Goal: Task Accomplishment & Management: Complete application form

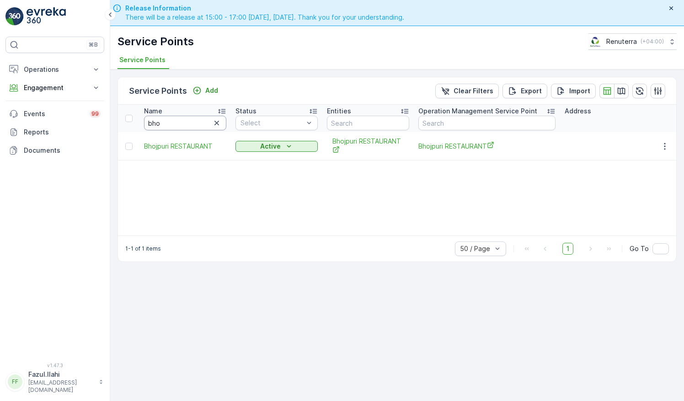
click at [187, 117] on input "bho" at bounding box center [185, 123] width 82 height 15
click at [187, 116] on input "bho" at bounding box center [185, 123] width 82 height 15
type input "Bin"
click at [187, 116] on input "Bin" at bounding box center [185, 123] width 82 height 15
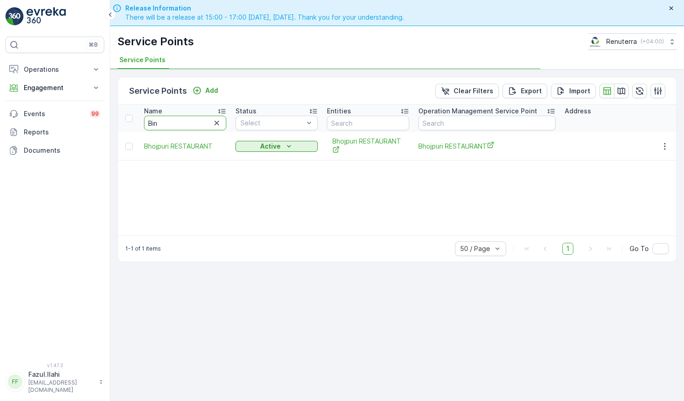
type input "Bin"
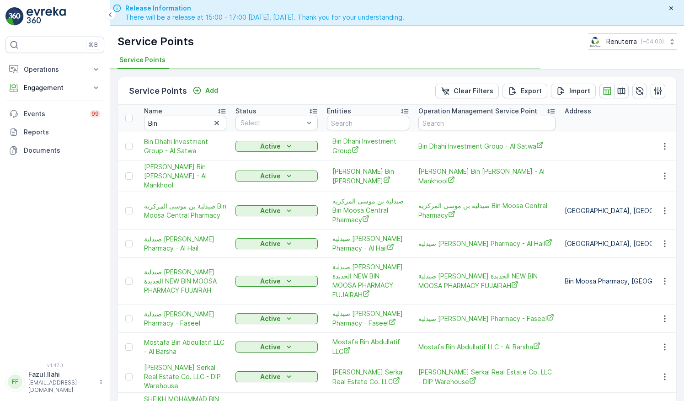
type input "Bin"
click at [168, 120] on input "Bin" at bounding box center [185, 123] width 82 height 15
type input "Bin da"
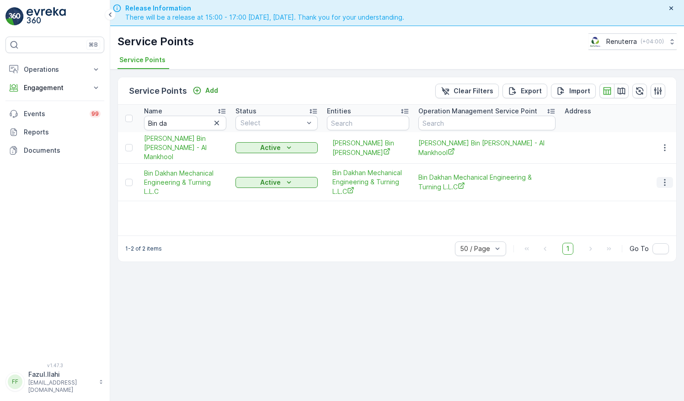
click at [668, 182] on button "button" at bounding box center [664, 182] width 16 height 11
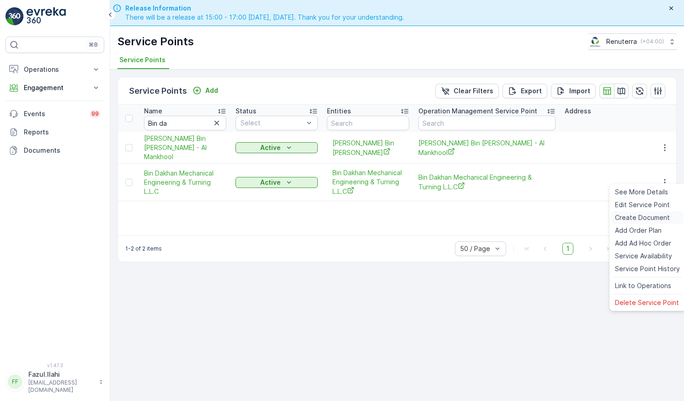
click at [634, 219] on span "Create Document" at bounding box center [642, 217] width 55 height 9
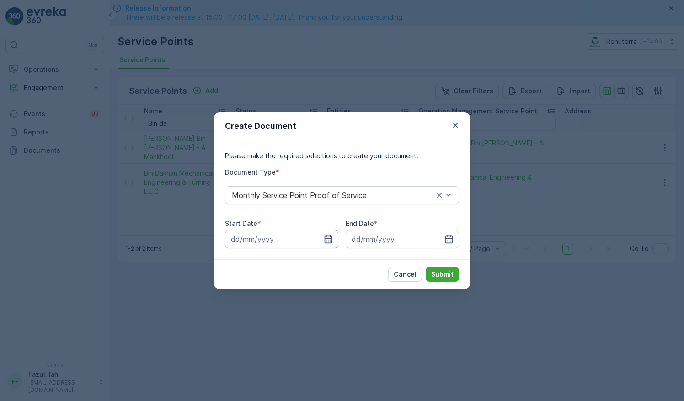
click at [335, 239] on input at bounding box center [281, 239] width 113 height 18
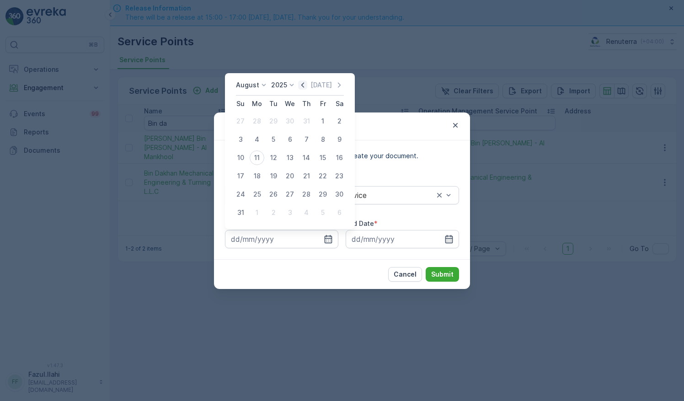
click at [306, 88] on icon "button" at bounding box center [302, 84] width 9 height 9
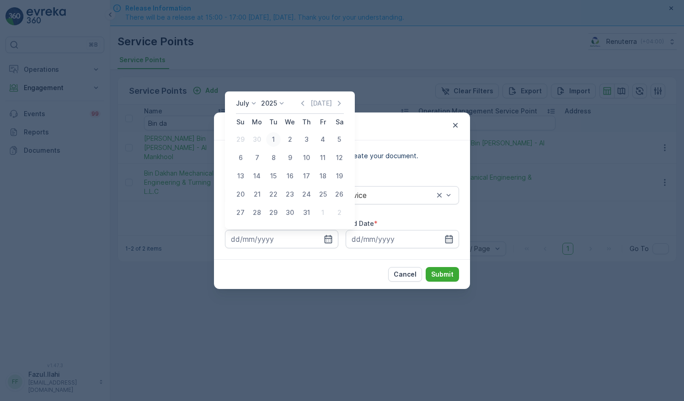
click at [274, 140] on div "1" at bounding box center [273, 139] width 15 height 15
type input "01.07.2025"
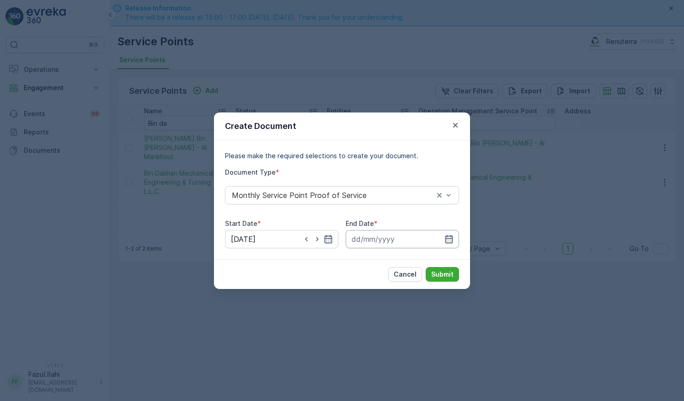
click at [444, 240] on input at bounding box center [401, 239] width 113 height 18
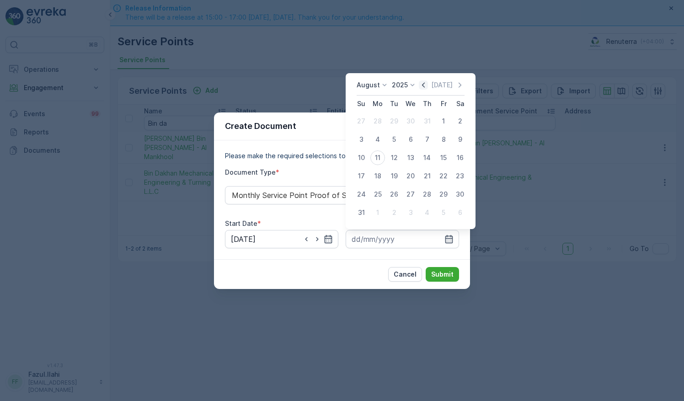
click at [424, 88] on icon "button" at bounding box center [423, 84] width 9 height 9
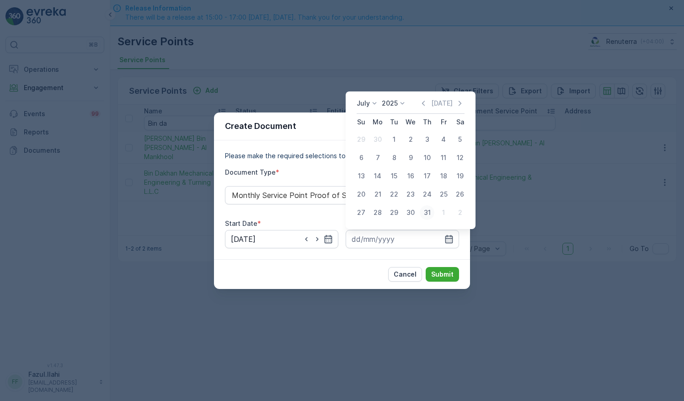
click at [428, 212] on div "31" at bounding box center [427, 212] width 15 height 15
type input "31.07.2025"
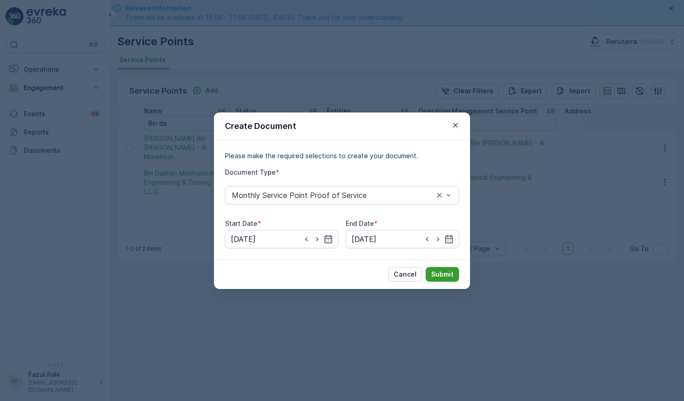
click at [446, 275] on p "Submit" at bounding box center [442, 274] width 22 height 9
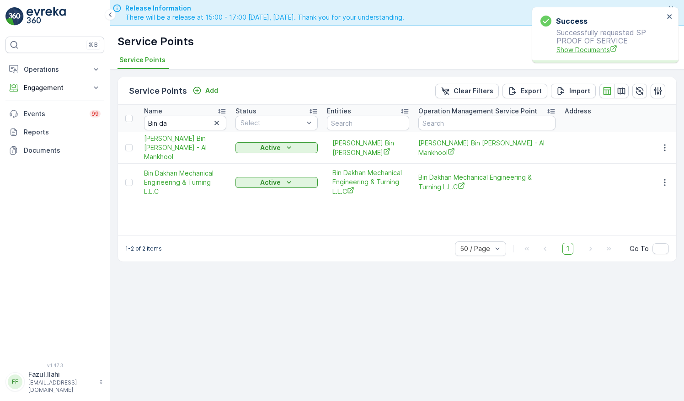
click at [587, 50] on span "Show Documents" at bounding box center [609, 50] width 107 height 10
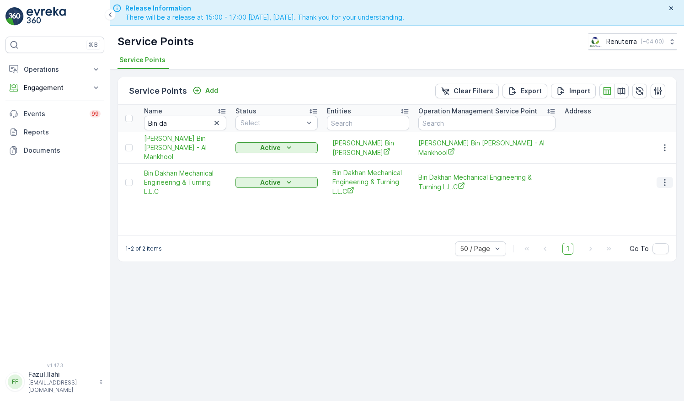
click at [661, 178] on icon "button" at bounding box center [664, 182] width 9 height 9
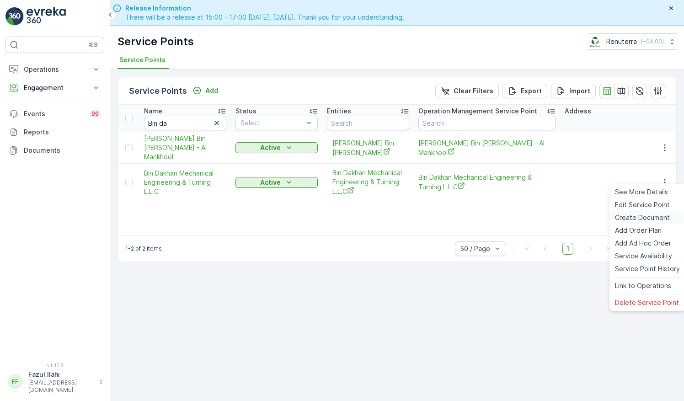
click at [630, 220] on span "Create Document" at bounding box center [642, 217] width 55 height 9
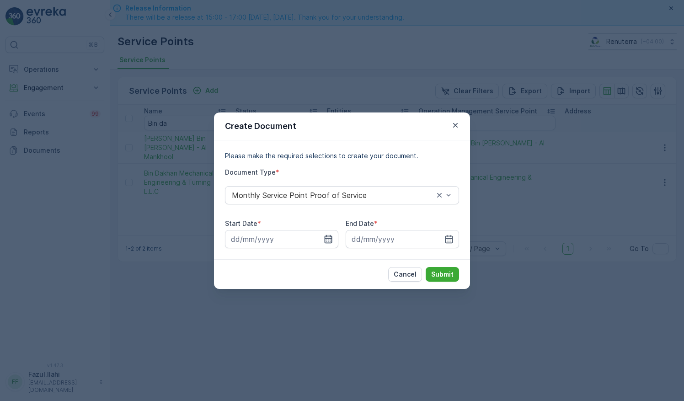
click at [329, 238] on icon "button" at bounding box center [328, 238] width 8 height 8
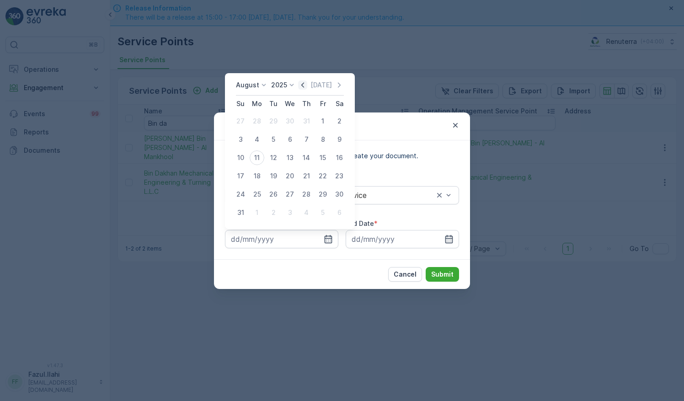
click at [307, 82] on icon "button" at bounding box center [302, 84] width 9 height 9
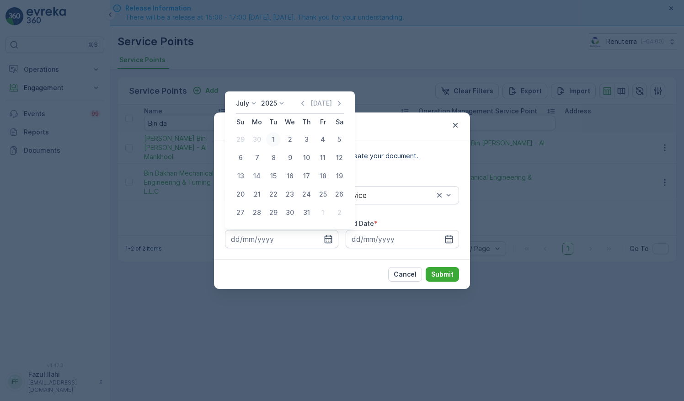
click at [276, 135] on div "1" at bounding box center [273, 139] width 15 height 15
type input "01.07.2025"
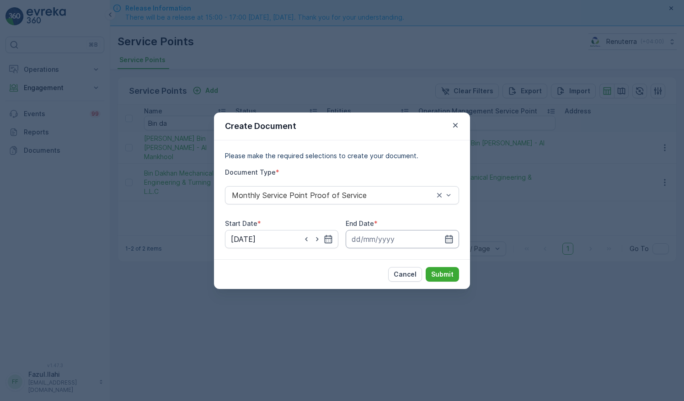
click at [455, 234] on input at bounding box center [401, 239] width 113 height 18
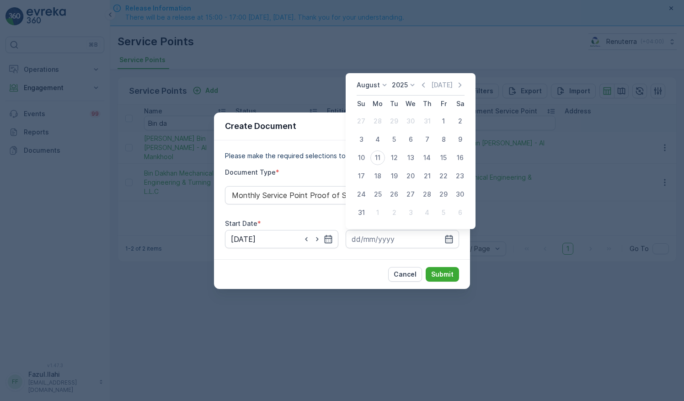
click at [422, 92] on div "August 2025 Today" at bounding box center [410, 87] width 108 height 15
click at [425, 89] on icon "button" at bounding box center [423, 84] width 9 height 9
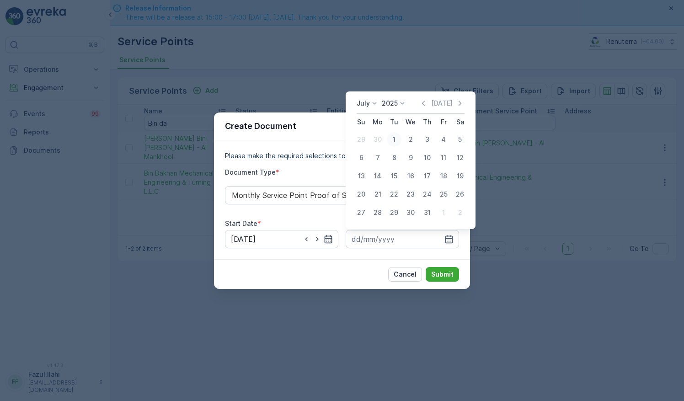
click at [393, 136] on div "1" at bounding box center [394, 139] width 15 height 15
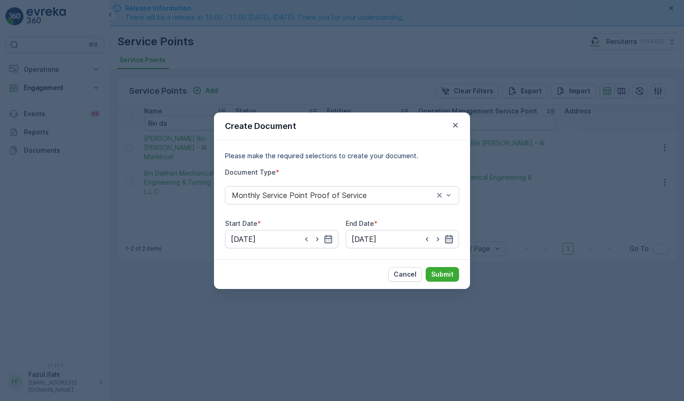
click at [450, 234] on icon "button" at bounding box center [448, 238] width 9 height 9
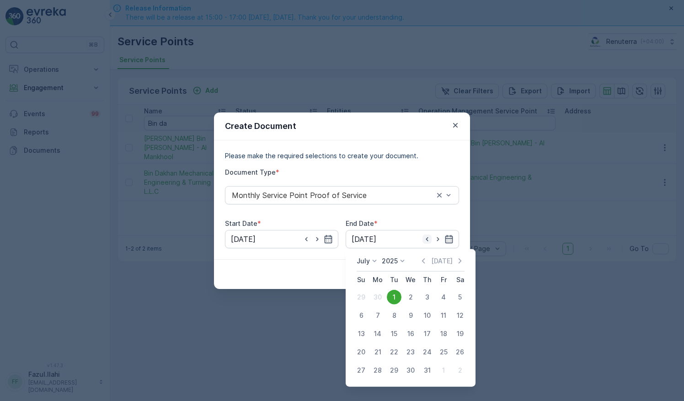
click at [426, 237] on icon "button" at bounding box center [426, 238] width 9 height 9
click at [427, 373] on div "31" at bounding box center [427, 370] width 15 height 15
type input "31.07.2025"
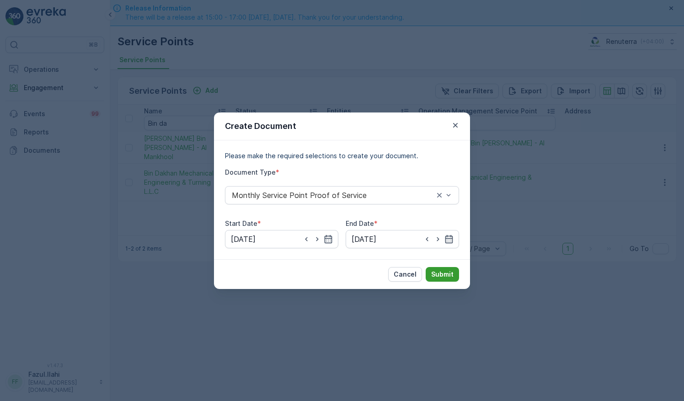
click at [439, 272] on p "Submit" at bounding box center [442, 274] width 22 height 9
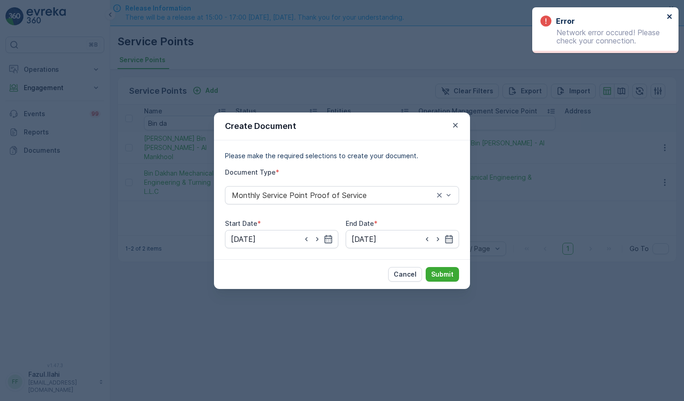
click at [667, 17] on icon "close" at bounding box center [669, 16] width 6 height 7
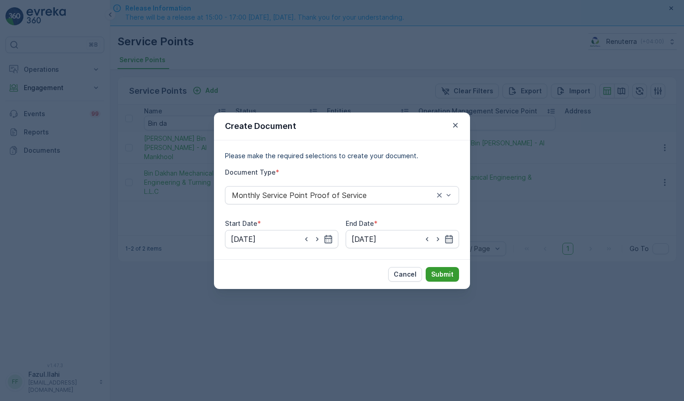
click at [436, 273] on p "Submit" at bounding box center [442, 274] width 22 height 9
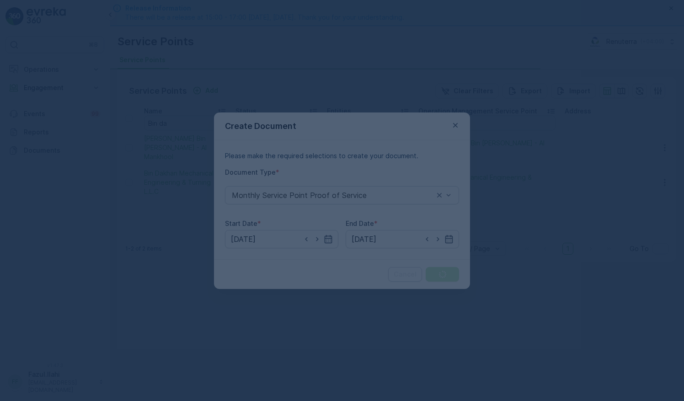
click at [436, 273] on div at bounding box center [342, 200] width 684 height 401
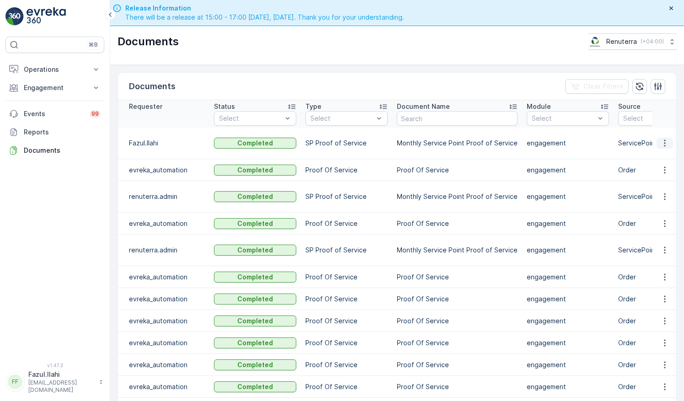
click at [660, 143] on icon "button" at bounding box center [664, 142] width 9 height 9
click at [646, 154] on span "See Details" at bounding box center [661, 155] width 35 height 9
click at [664, 142] on icon "button" at bounding box center [664, 142] width 9 height 9
click at [668, 154] on span "See Details" at bounding box center [661, 155] width 35 height 9
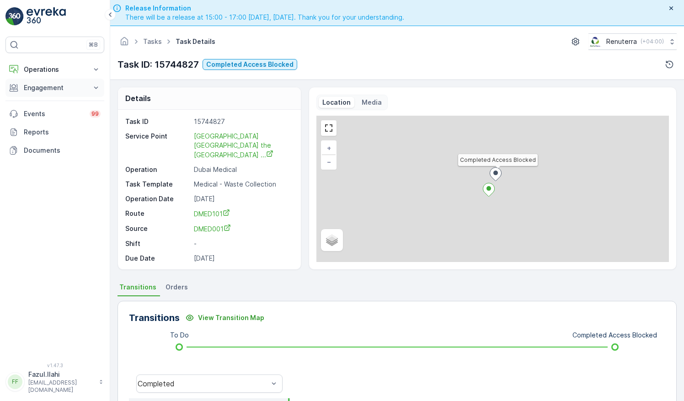
click at [55, 86] on p "Engagement" at bounding box center [55, 87] width 62 height 9
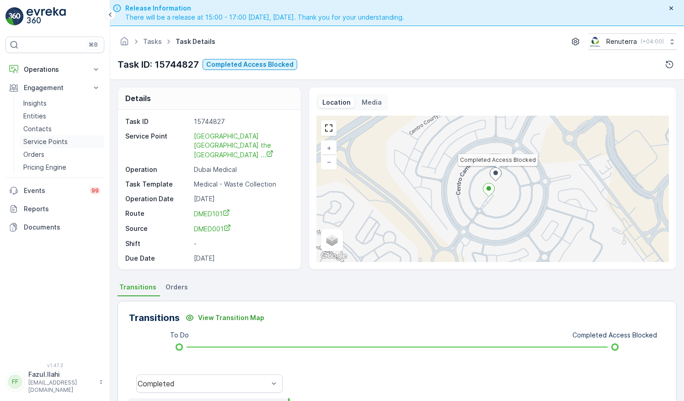
click at [44, 143] on p "Service Points" at bounding box center [45, 141] width 44 height 9
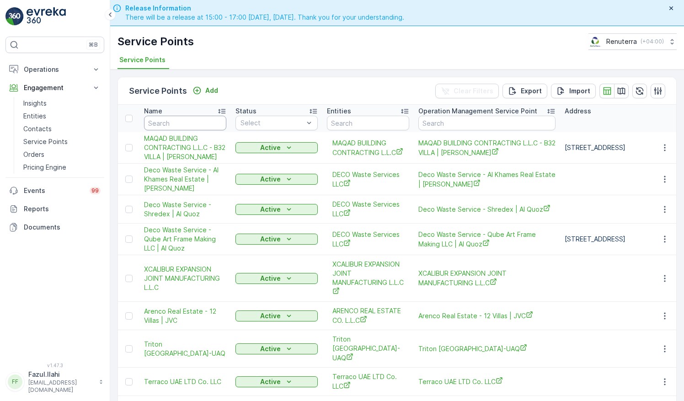
click at [191, 121] on input "text" at bounding box center [185, 123] width 82 height 15
type input "Bin"
click at [191, 121] on input "Bin" at bounding box center [185, 123] width 82 height 15
type input "Bin dha"
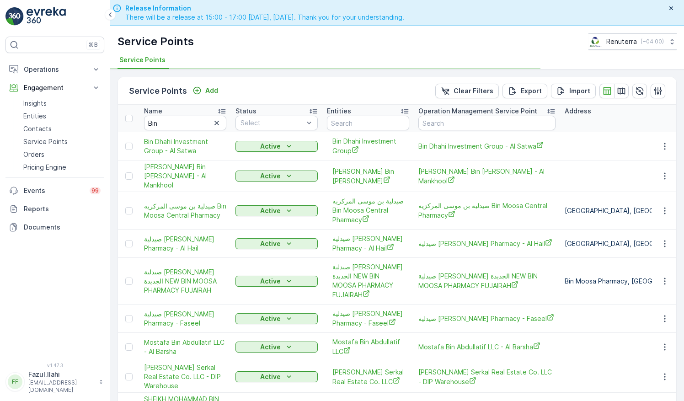
type input "Bin dha"
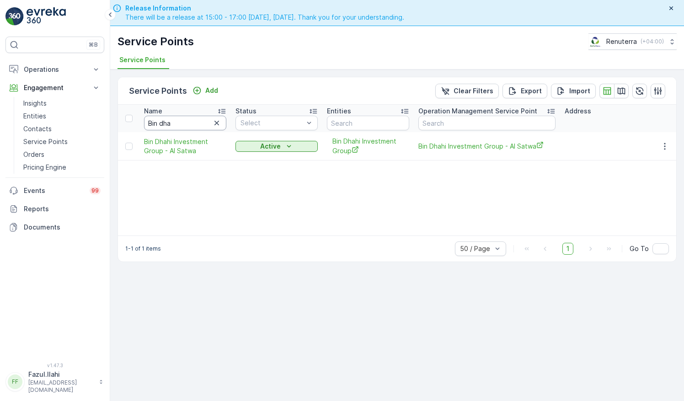
click at [186, 121] on input "Bin dha" at bounding box center [185, 123] width 82 height 15
type input "Bin da"
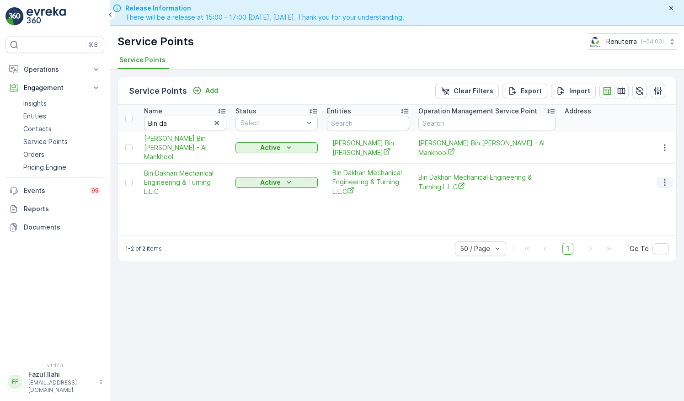
click at [664, 179] on icon "button" at bounding box center [664, 182] width 1 height 7
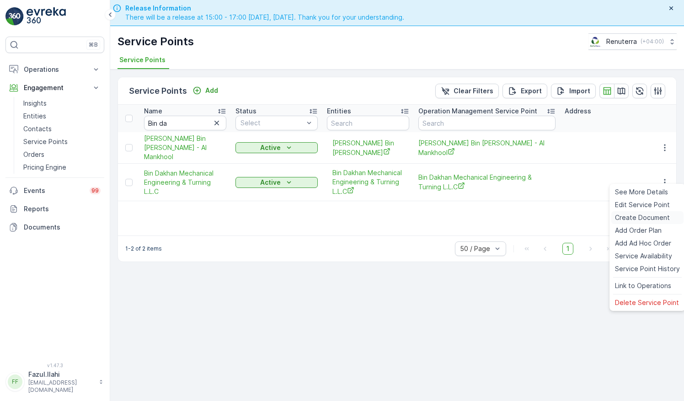
click at [632, 216] on span "Create Document" at bounding box center [642, 217] width 55 height 9
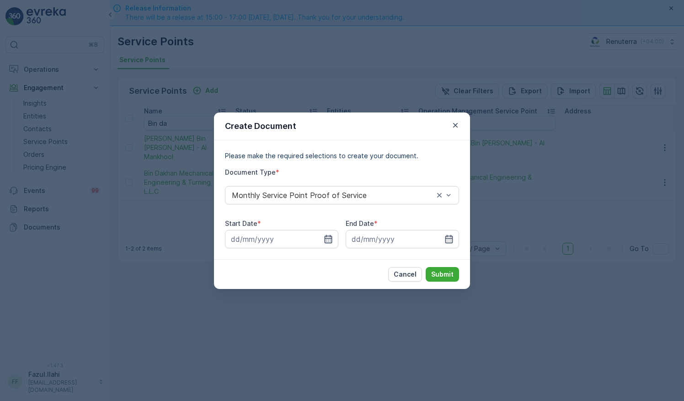
click at [331, 239] on icon "button" at bounding box center [328, 238] width 9 height 9
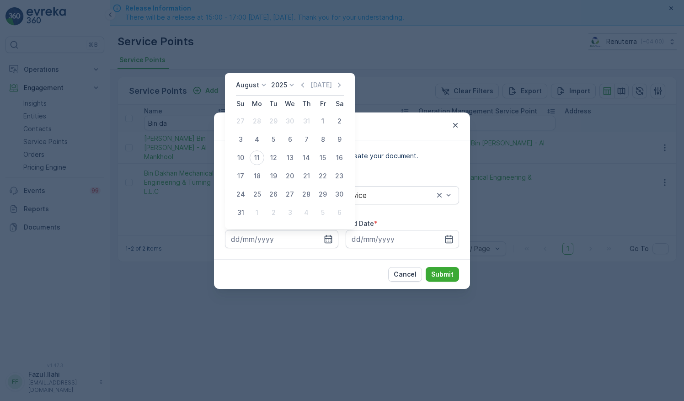
click at [305, 85] on icon "button" at bounding box center [302, 84] width 9 height 9
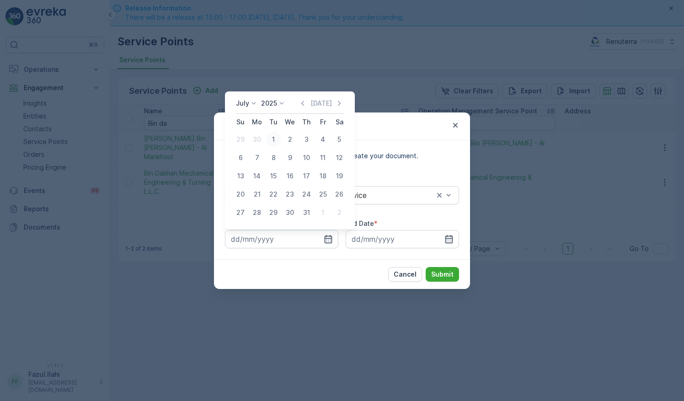
click at [270, 138] on div "1" at bounding box center [273, 139] width 15 height 15
type input "01.07.2025"
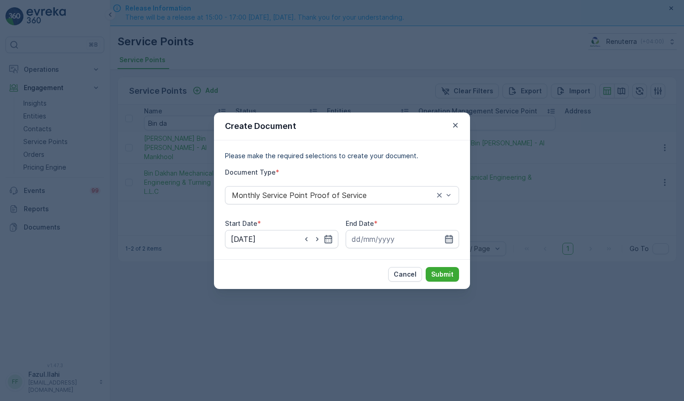
click at [449, 237] on icon "button" at bounding box center [448, 238] width 9 height 9
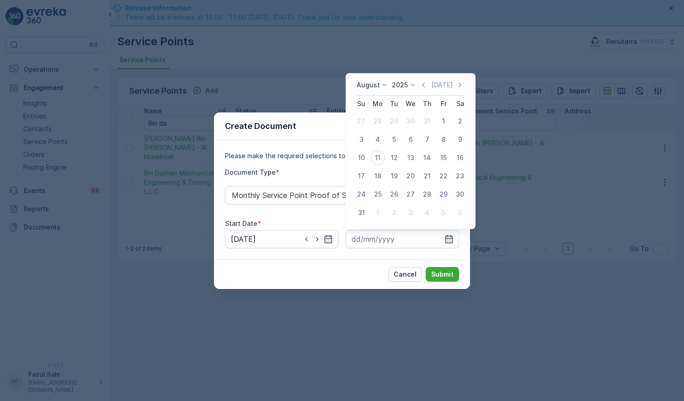
click at [424, 81] on icon "button" at bounding box center [423, 84] width 9 height 9
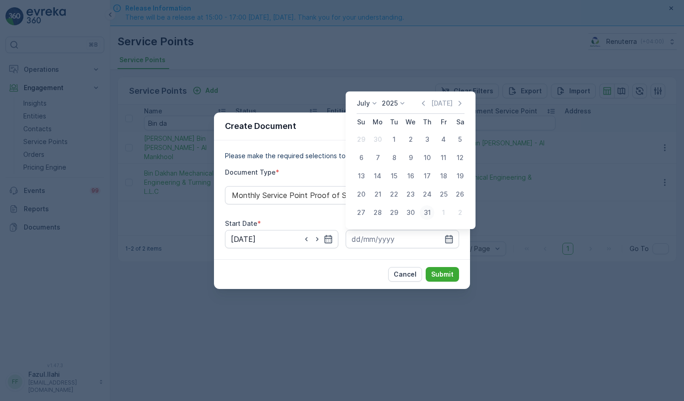
click at [427, 214] on div "31" at bounding box center [427, 212] width 15 height 15
type input "31.07.2025"
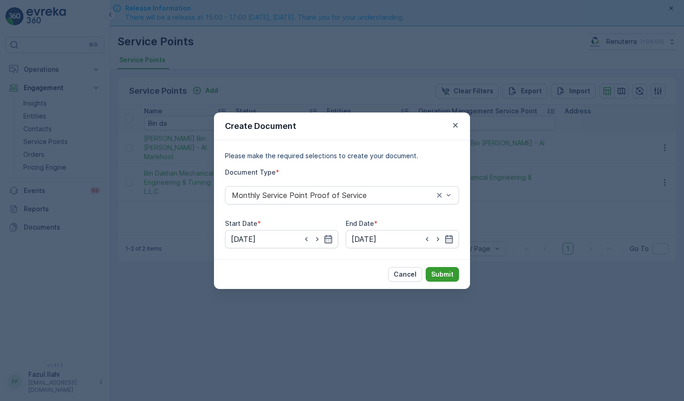
click at [443, 275] on p "Submit" at bounding box center [442, 274] width 22 height 9
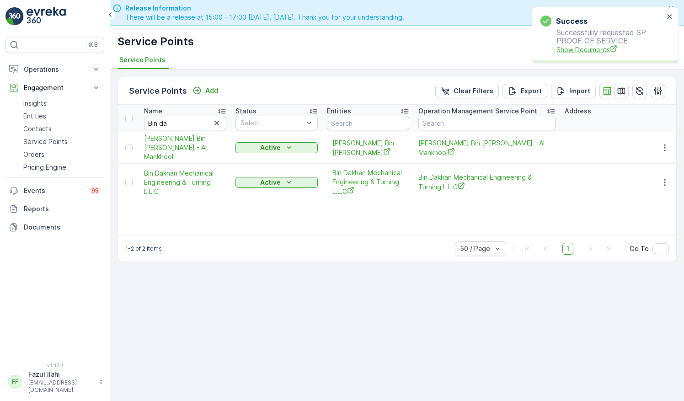
click at [587, 53] on span "Show Documents" at bounding box center [609, 50] width 107 height 10
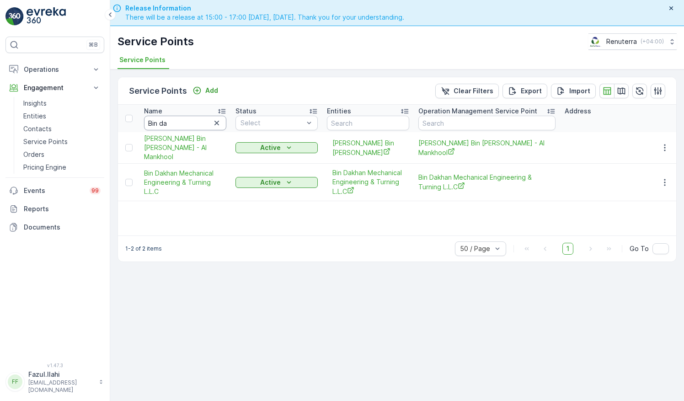
click at [178, 127] on input "Bin da" at bounding box center [185, 123] width 82 height 15
click at [178, 126] on input "Bin da" at bounding box center [185, 123] width 82 height 15
type input "B"
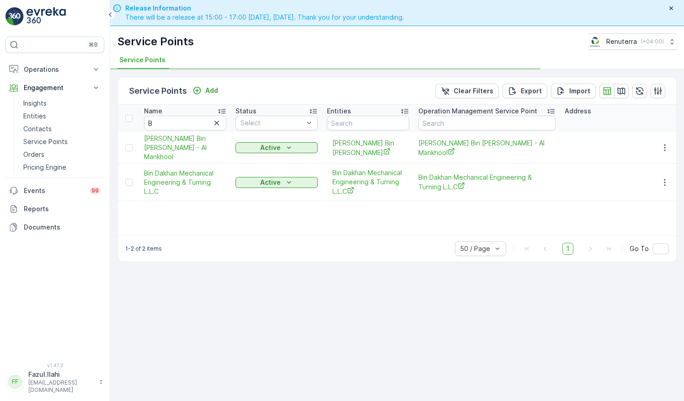
scroll to position [26, 0]
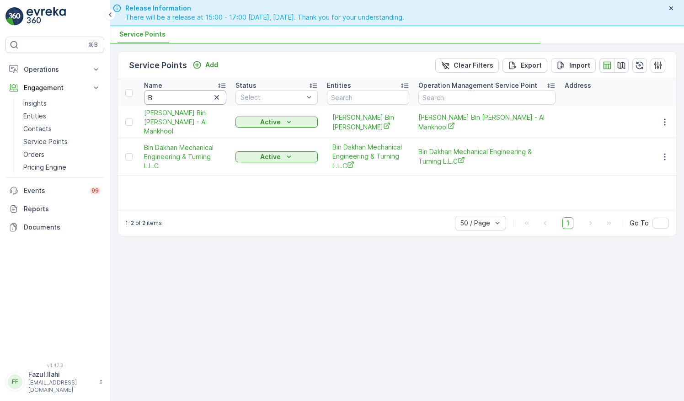
click at [186, 91] on input "B" at bounding box center [185, 97] width 82 height 15
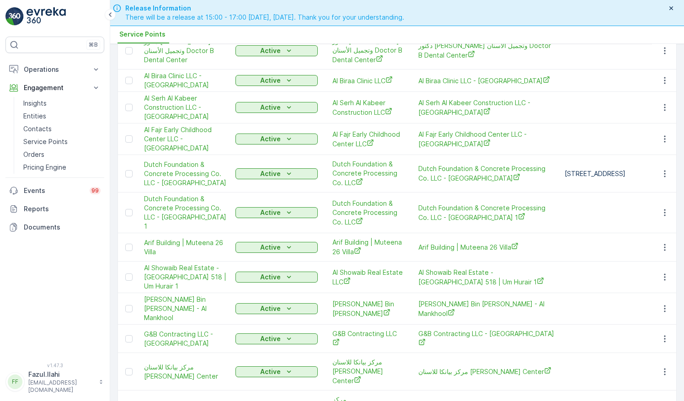
scroll to position [39, 0]
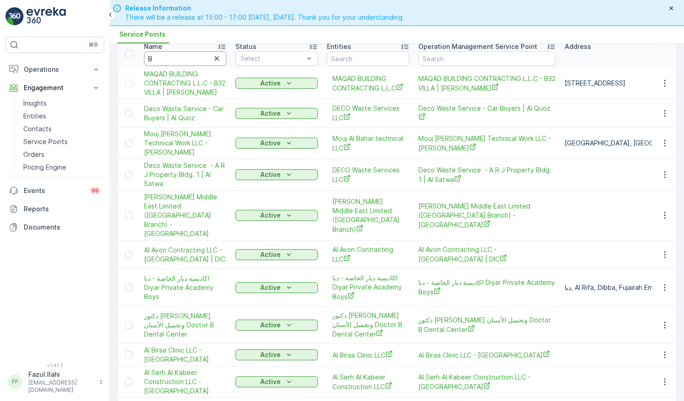
click at [172, 58] on input "B" at bounding box center [185, 58] width 82 height 15
type input "Bright"
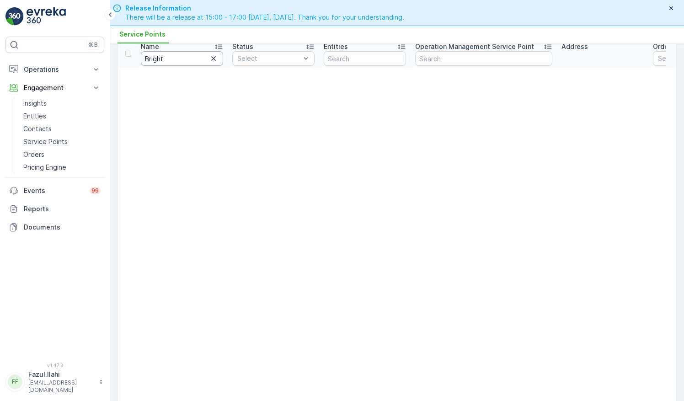
click at [172, 58] on input "Bright" at bounding box center [182, 58] width 82 height 15
type input "Bright l"
click at [172, 58] on input "Bright l" at bounding box center [182, 58] width 82 height 15
type input "Bright"
click at [172, 58] on input "Bright" at bounding box center [182, 58] width 82 height 15
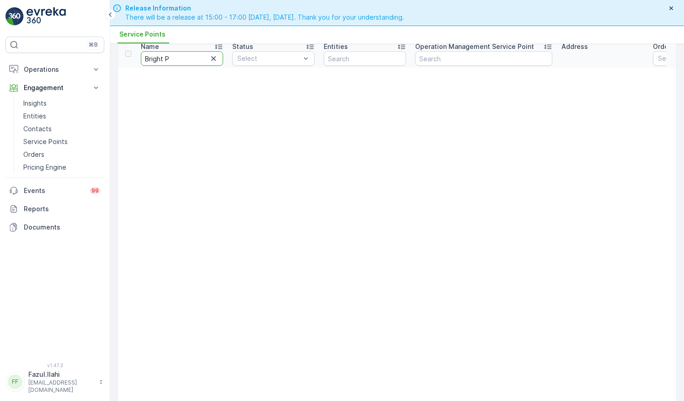
type input "Bright Pl"
click at [190, 62] on input "Bright Pl" at bounding box center [182, 58] width 82 height 15
click at [186, 58] on input "Bright Pl" at bounding box center [182, 58] width 82 height 15
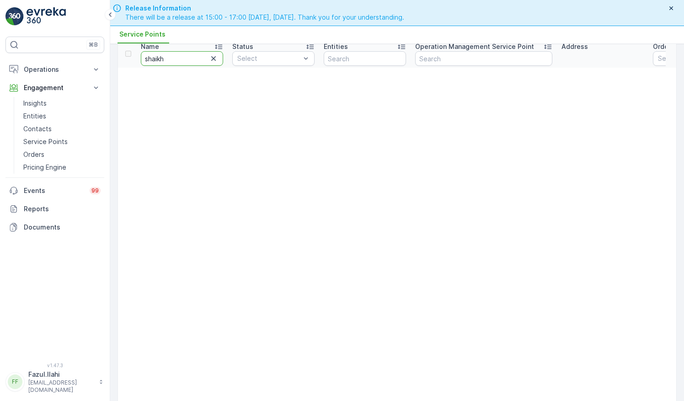
type input "shaikha"
click at [187, 61] on input "shaikha" at bounding box center [182, 58] width 82 height 15
type input "s"
click at [187, 61] on input "s" at bounding box center [182, 58] width 82 height 15
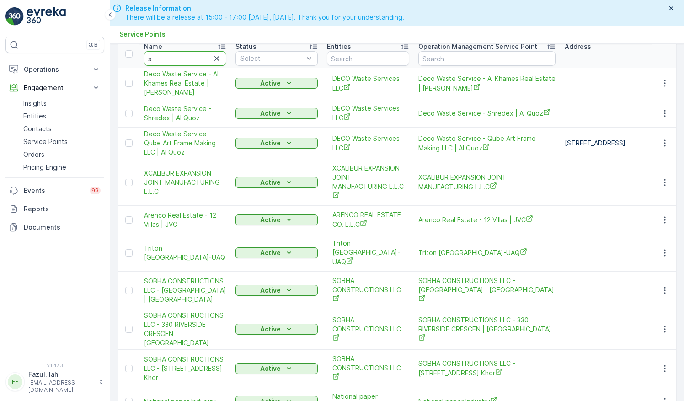
click at [187, 61] on input "s" at bounding box center [185, 58] width 82 height 15
click at [187, 61] on input "text" at bounding box center [185, 58] width 82 height 15
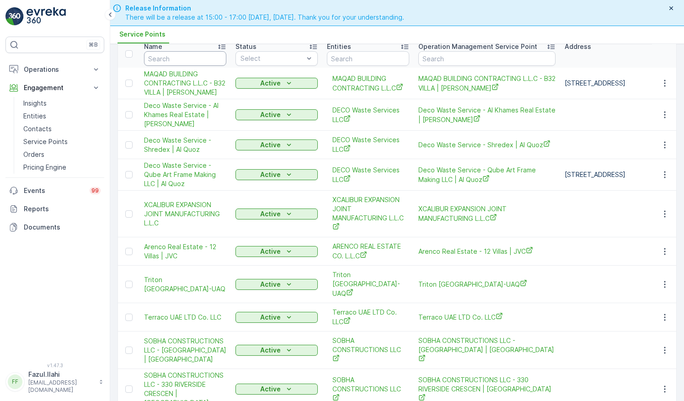
click at [187, 61] on input "text" at bounding box center [185, 58] width 82 height 15
type input "Shj"
click at [187, 61] on input "Shj" at bounding box center [185, 58] width 82 height 15
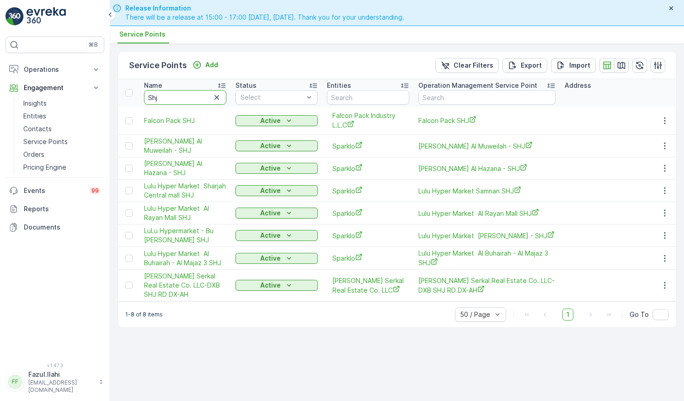
click at [187, 90] on input "Shj" at bounding box center [185, 97] width 82 height 15
type input "Sha"
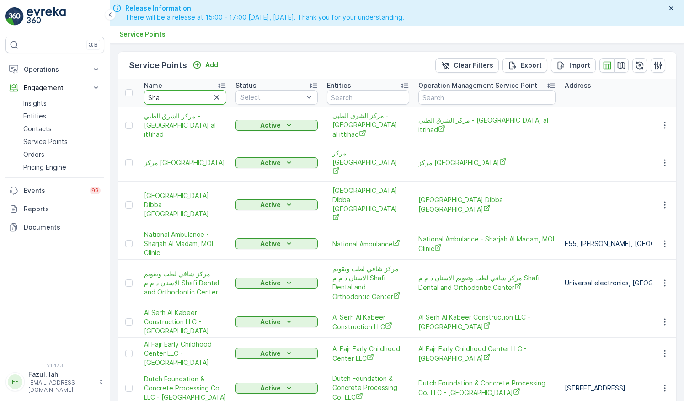
click at [204, 96] on input "Sha" at bounding box center [185, 97] width 82 height 15
type input "She"
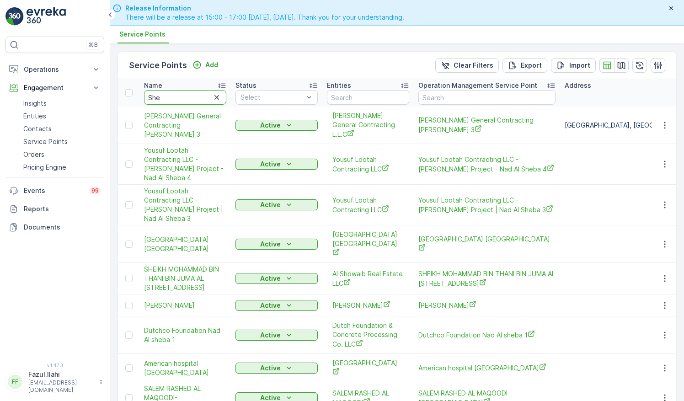
click at [188, 100] on input "She" at bounding box center [185, 97] width 82 height 15
type input "Sheikha"
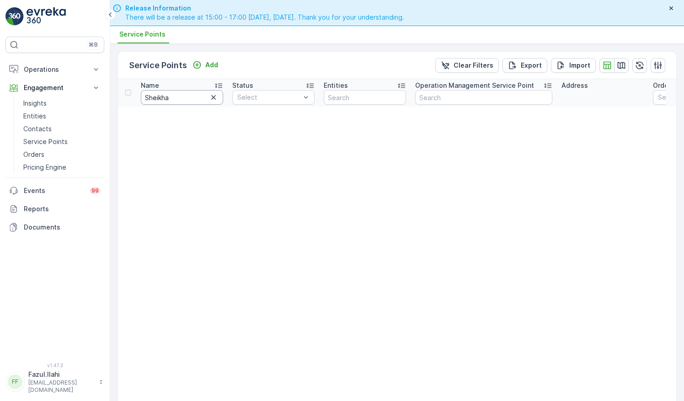
click at [198, 93] on input "Sheikha" at bounding box center [182, 97] width 82 height 15
click at [197, 93] on input "Sheikha" at bounding box center [182, 97] width 82 height 15
paste input "HAIKHA MARYAM THANI JUMA AL MAKTOUM"
type input "SHAIKHA MARYAM THANI JUMA AL MAKTOUM"
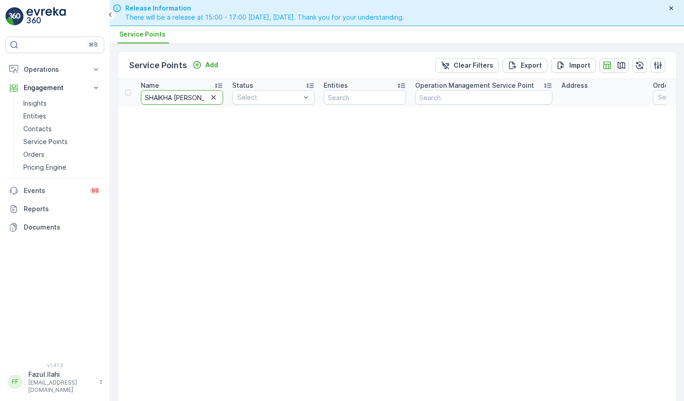
scroll to position [0, 85]
click at [178, 99] on input "SHAIKHA MARYAM THANI JUMA AL MAKTOUM" at bounding box center [182, 97] width 82 height 15
click at [180, 97] on input "SHAIKHA MARYAM THANI JUMA AL MAKTOUM" at bounding box center [182, 97] width 82 height 15
type input "SHAIKHA THANI JUMA AL MAKTOUM"
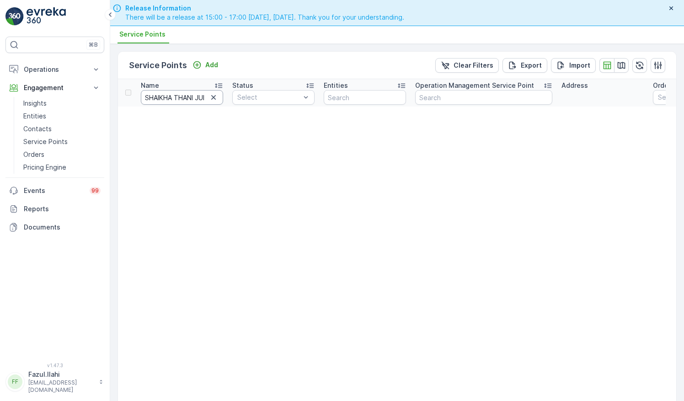
click at [180, 97] on input "SHAIKHA THANI JUMA AL MAKTOUM" at bounding box center [182, 97] width 82 height 15
type input "SHAIKHA JUMA AL MAKTOUM"
click at [186, 98] on input "SHAIKHA JUMA AL MAKTOUM" at bounding box center [182, 97] width 82 height 15
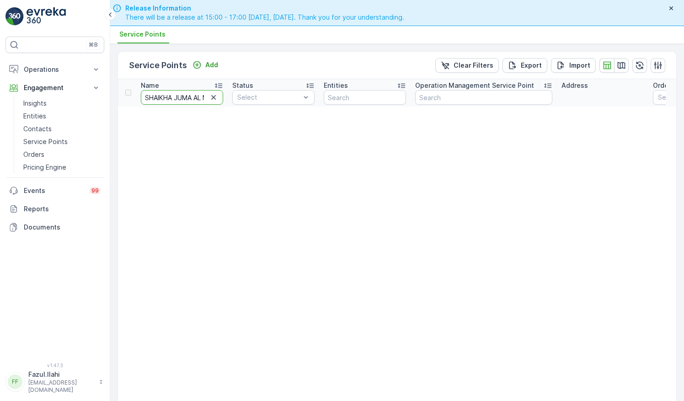
click at [186, 98] on input "SHAIKHA JUMA AL MAKTOUM" at bounding box center [182, 97] width 82 height 15
type input "SHAIKHA AL MAKTOUM"
click at [186, 98] on input "SHAIKHA AL MAKTOUM" at bounding box center [182, 97] width 82 height 15
click at [195, 100] on input "SHAIKHA AL MAKTOUM" at bounding box center [182, 97] width 82 height 15
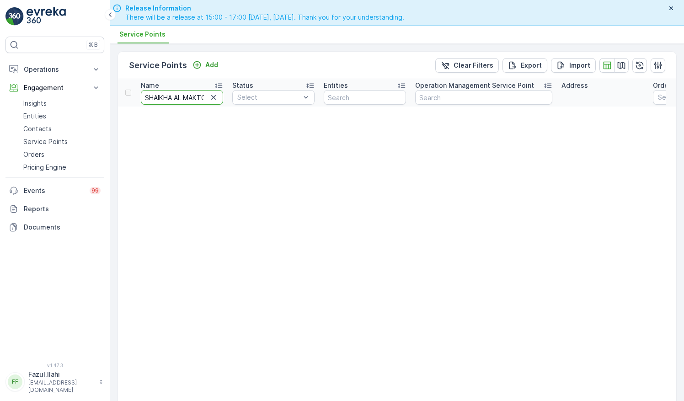
click at [195, 100] on input "SHAIKHA AL MAKTOUM" at bounding box center [182, 97] width 82 height 15
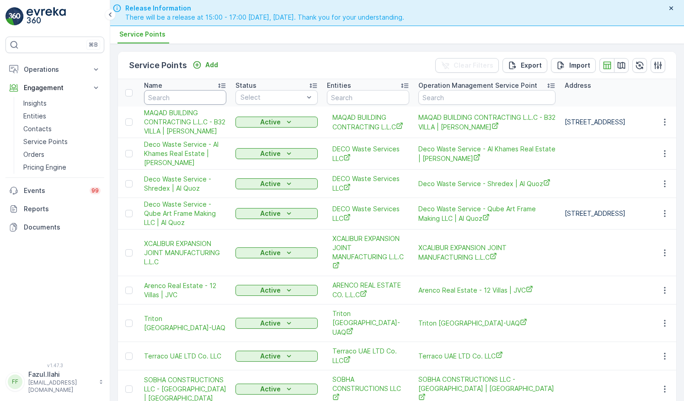
click at [179, 98] on input "text" at bounding box center [185, 97] width 82 height 15
type input "bright"
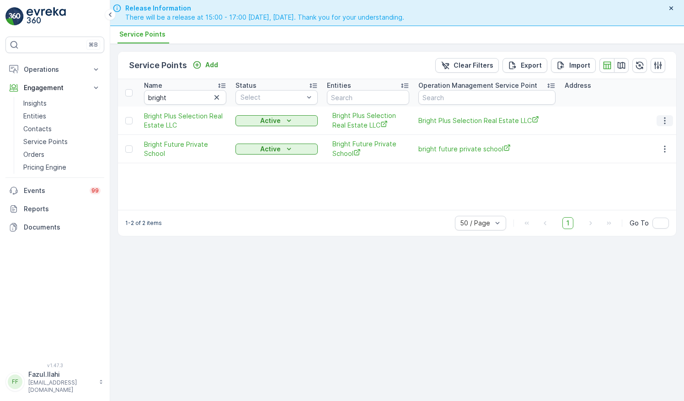
click at [664, 117] on icon "button" at bounding box center [664, 120] width 9 height 9
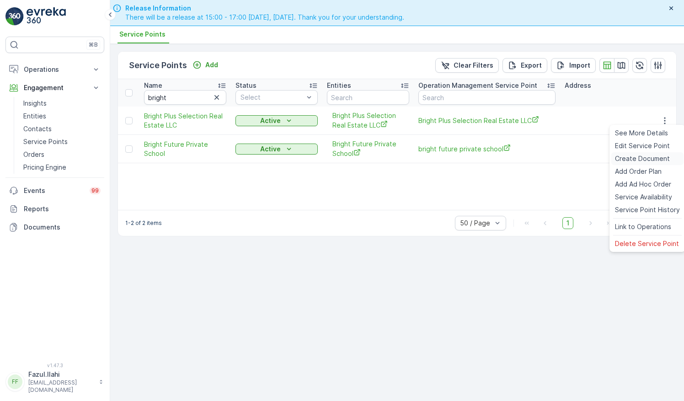
click at [661, 157] on span "Create Document" at bounding box center [642, 158] width 55 height 9
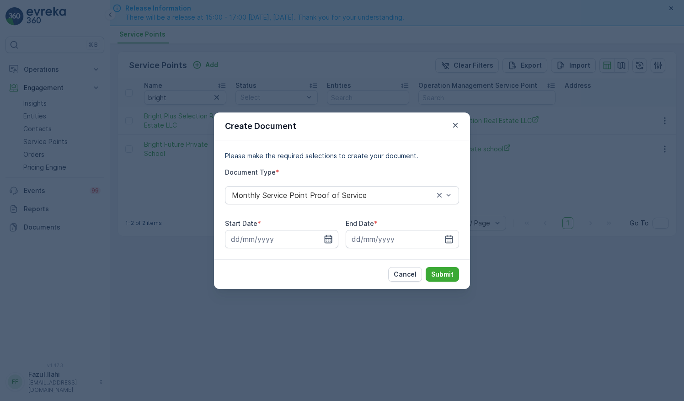
click at [324, 237] on icon "button" at bounding box center [328, 238] width 9 height 9
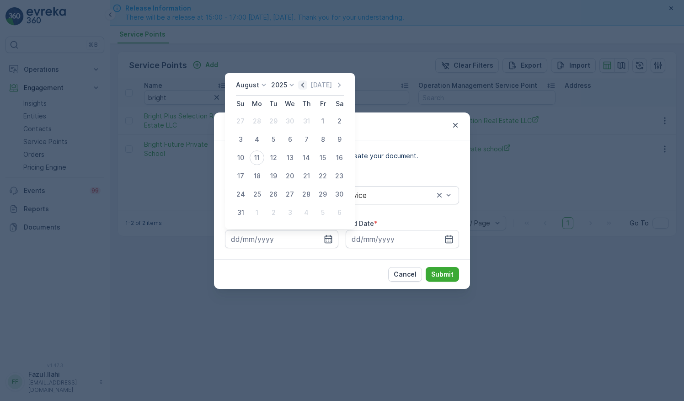
click at [305, 83] on icon "button" at bounding box center [302, 84] width 9 height 9
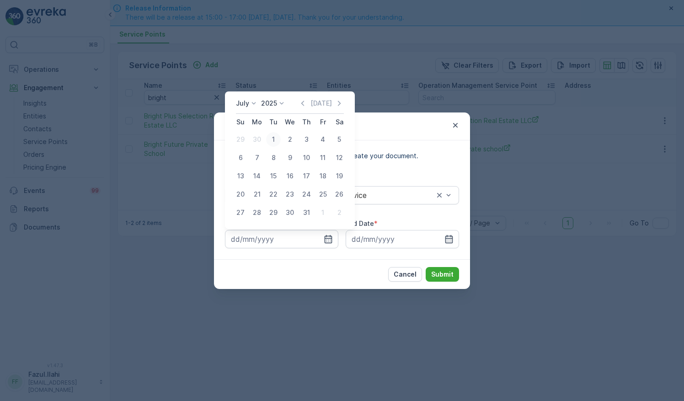
click at [271, 136] on div "1" at bounding box center [273, 139] width 15 height 15
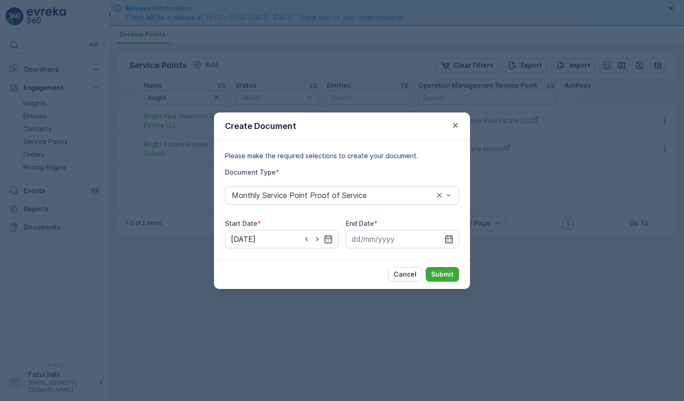
click at [446, 237] on icon "button" at bounding box center [449, 238] width 8 height 8
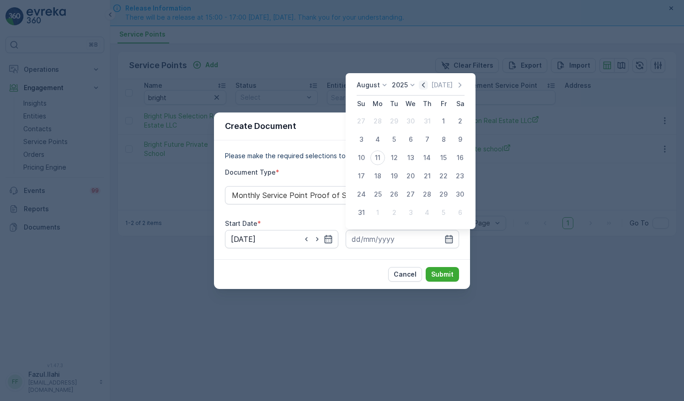
click at [421, 84] on icon "button" at bounding box center [423, 84] width 9 height 9
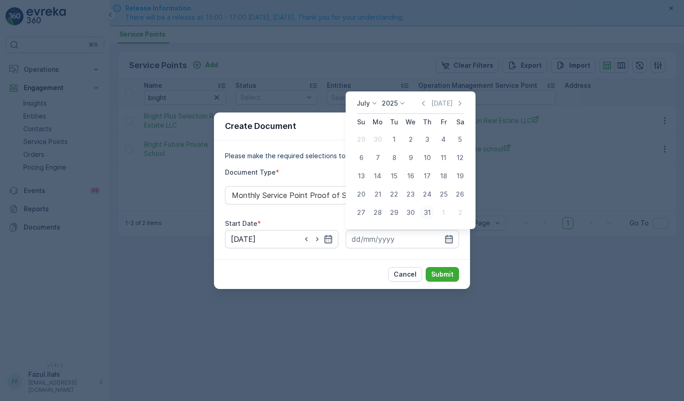
click at [426, 214] on div "31" at bounding box center [427, 212] width 15 height 15
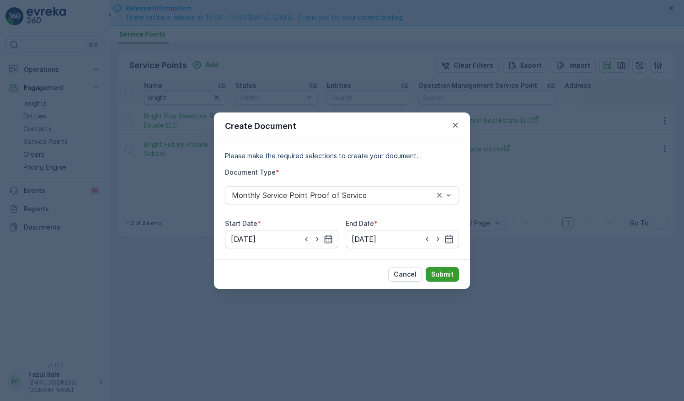
click at [453, 277] on button "Submit" at bounding box center [441, 274] width 33 height 15
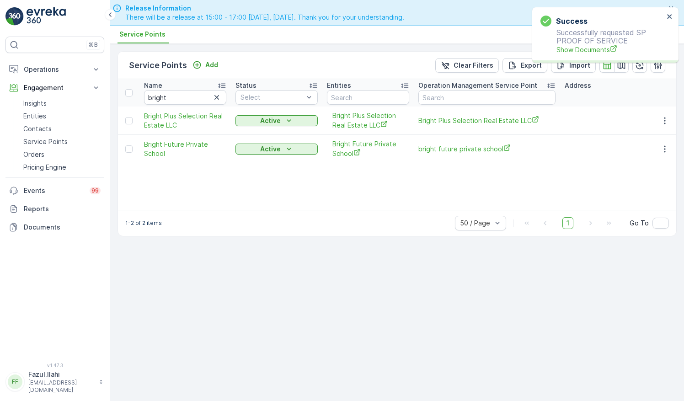
click at [591, 42] on p "Successfully requested SP PROOF OF SERVICE Show Documents" at bounding box center [601, 41] width 123 height 26
click at [594, 50] on span "Show Documents" at bounding box center [609, 50] width 107 height 10
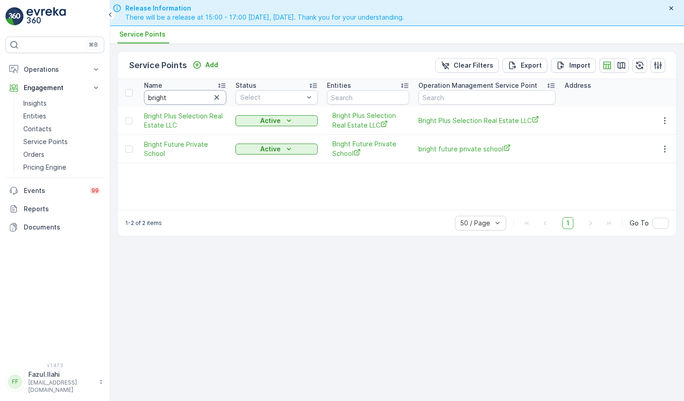
click at [187, 95] on input "bright" at bounding box center [185, 97] width 82 height 15
type input "camelia"
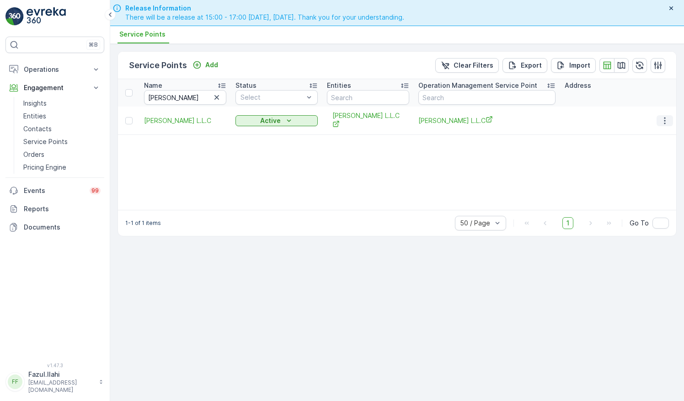
click at [663, 118] on icon "button" at bounding box center [664, 120] width 9 height 9
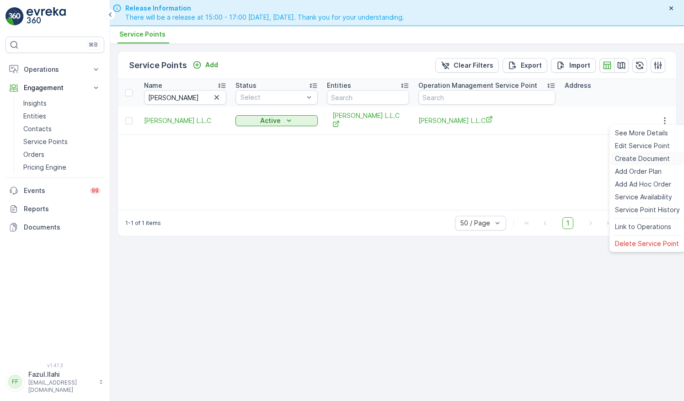
click at [642, 160] on span "Create Document" at bounding box center [642, 158] width 55 height 9
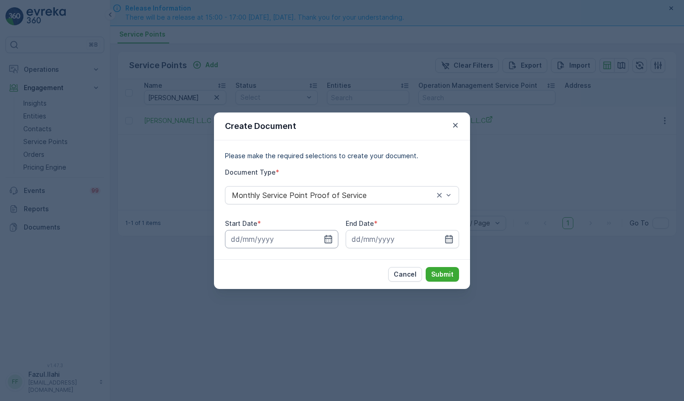
click at [334, 233] on input at bounding box center [281, 239] width 113 height 18
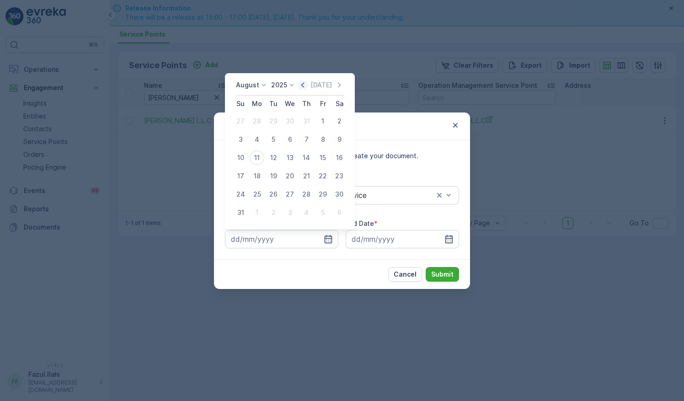
click at [304, 85] on icon "button" at bounding box center [302, 84] width 3 height 5
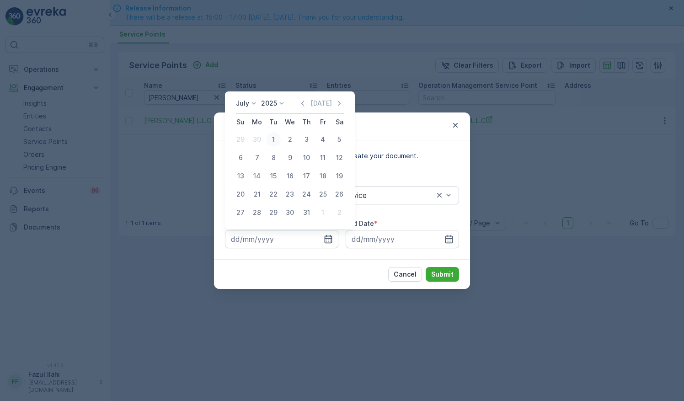
click at [275, 143] on div "1" at bounding box center [273, 139] width 15 height 15
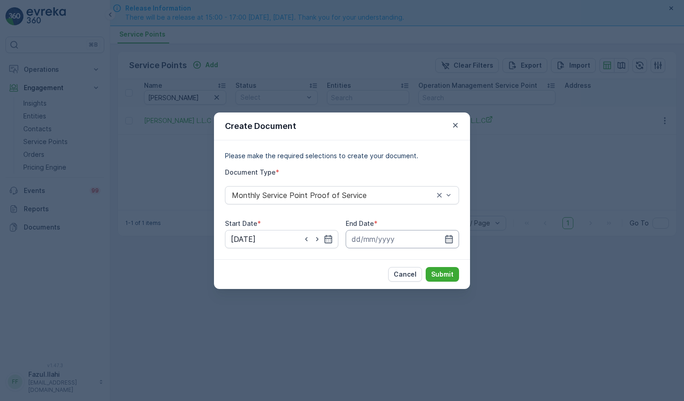
click at [457, 240] on input at bounding box center [401, 239] width 113 height 18
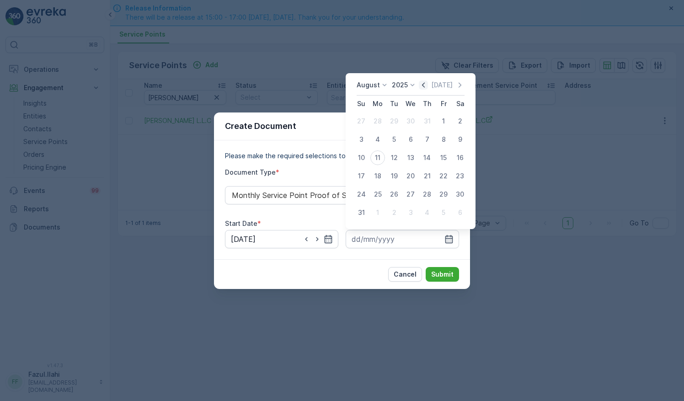
click at [424, 87] on icon "button" at bounding box center [423, 84] width 9 height 9
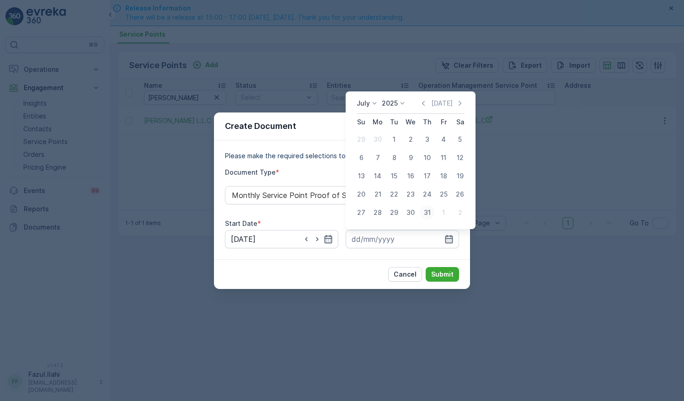
click at [428, 212] on div "31" at bounding box center [427, 212] width 15 height 15
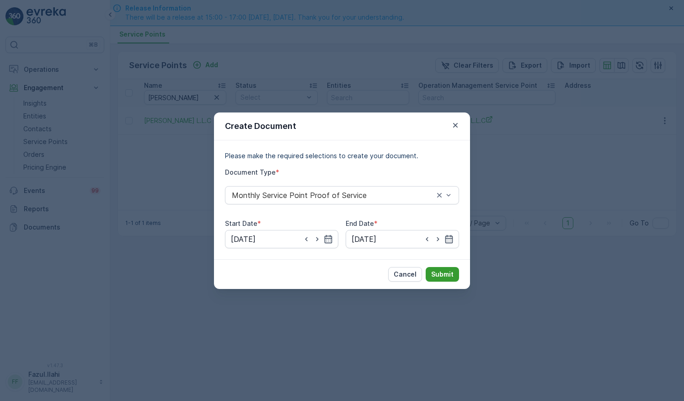
click at [446, 275] on p "Submit" at bounding box center [442, 274] width 22 height 9
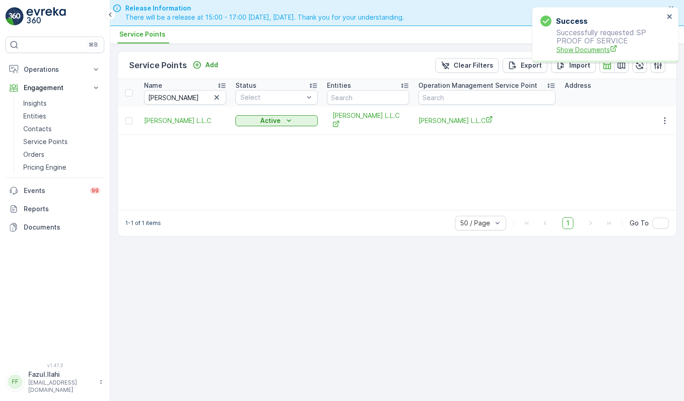
click at [593, 46] on span "Show Documents" at bounding box center [609, 50] width 107 height 10
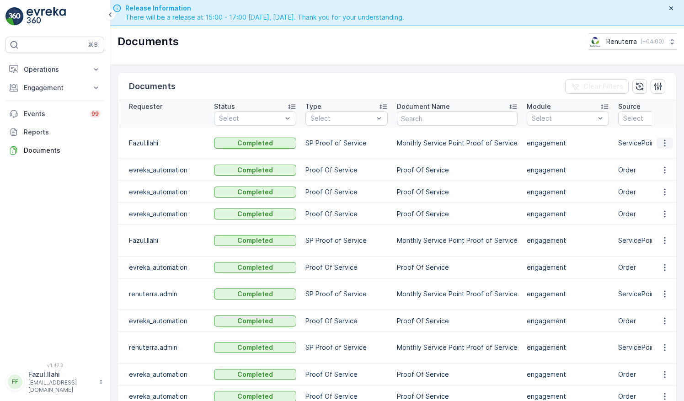
click at [664, 140] on icon "button" at bounding box center [664, 142] width 9 height 9
click at [658, 158] on span "See Details" at bounding box center [661, 155] width 35 height 9
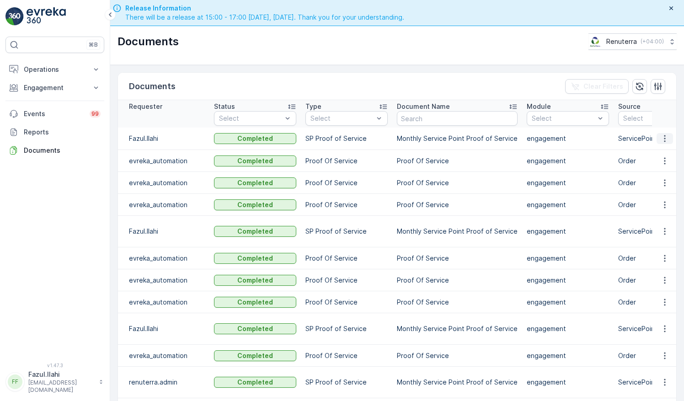
click at [660, 137] on icon "button" at bounding box center [664, 138] width 9 height 9
click at [651, 150] on span "See Details" at bounding box center [661, 151] width 35 height 9
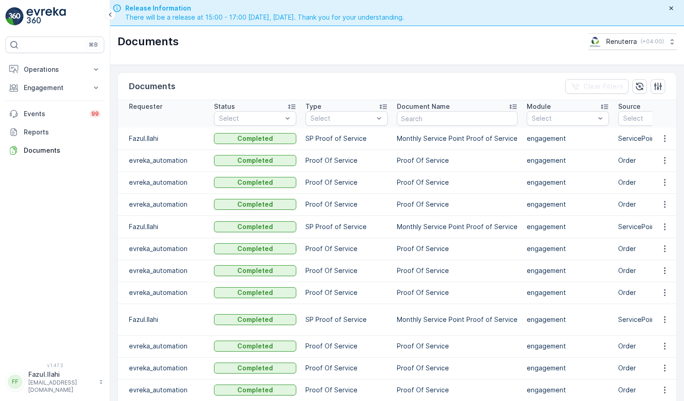
click at [665, 138] on icon "button" at bounding box center [664, 138] width 9 height 9
click at [662, 154] on span "See Details" at bounding box center [661, 151] width 35 height 9
